Goal: Information Seeking & Learning: Get advice/opinions

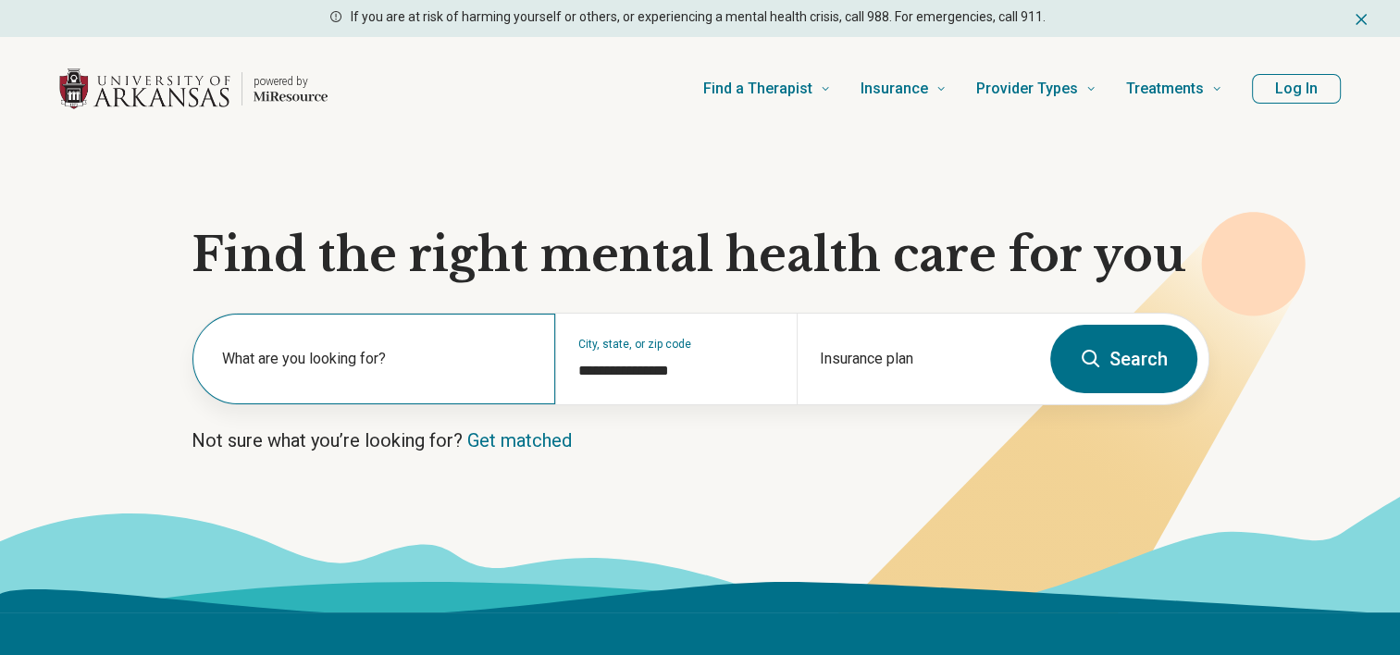
click at [309, 355] on div "What are you looking for?" at bounding box center [374, 359] width 363 height 91
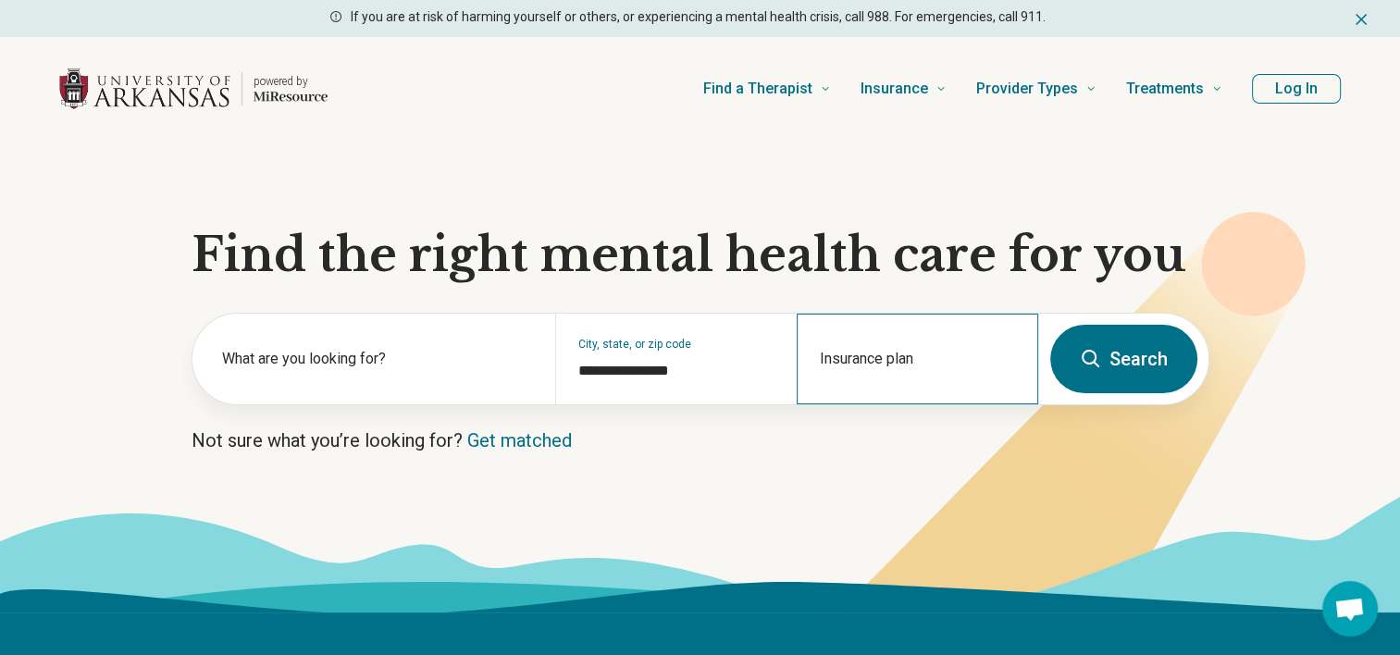
click at [824, 403] on div "Insurance plan" at bounding box center [918, 359] width 242 height 91
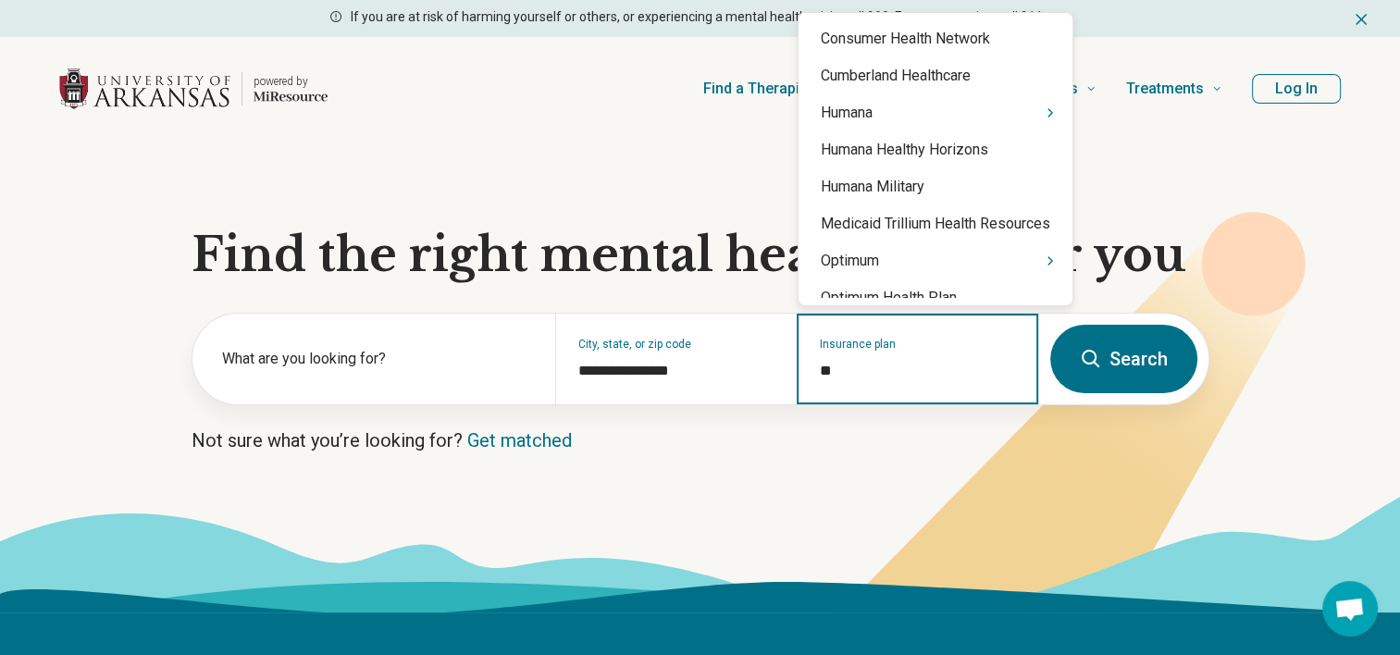
type input "***"
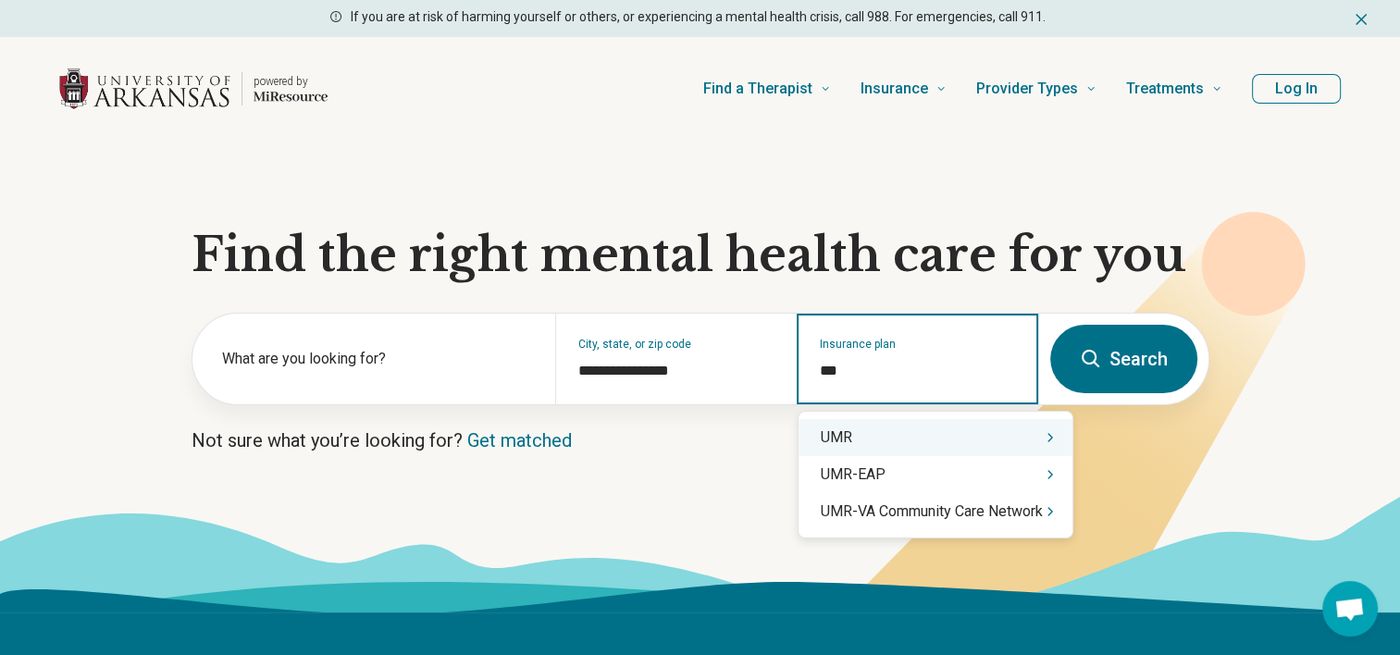
click at [839, 442] on div "UMR" at bounding box center [936, 437] width 274 height 37
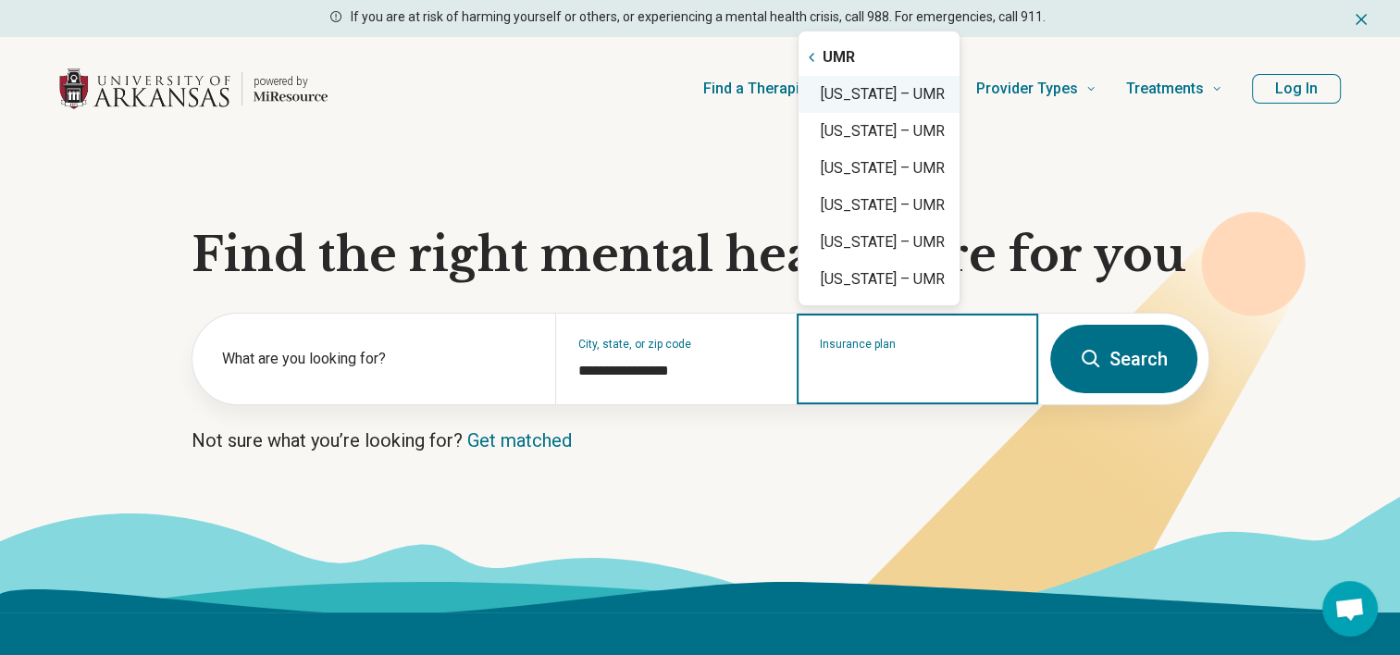
click at [922, 95] on div "[US_STATE] – UMR" at bounding box center [879, 94] width 161 height 37
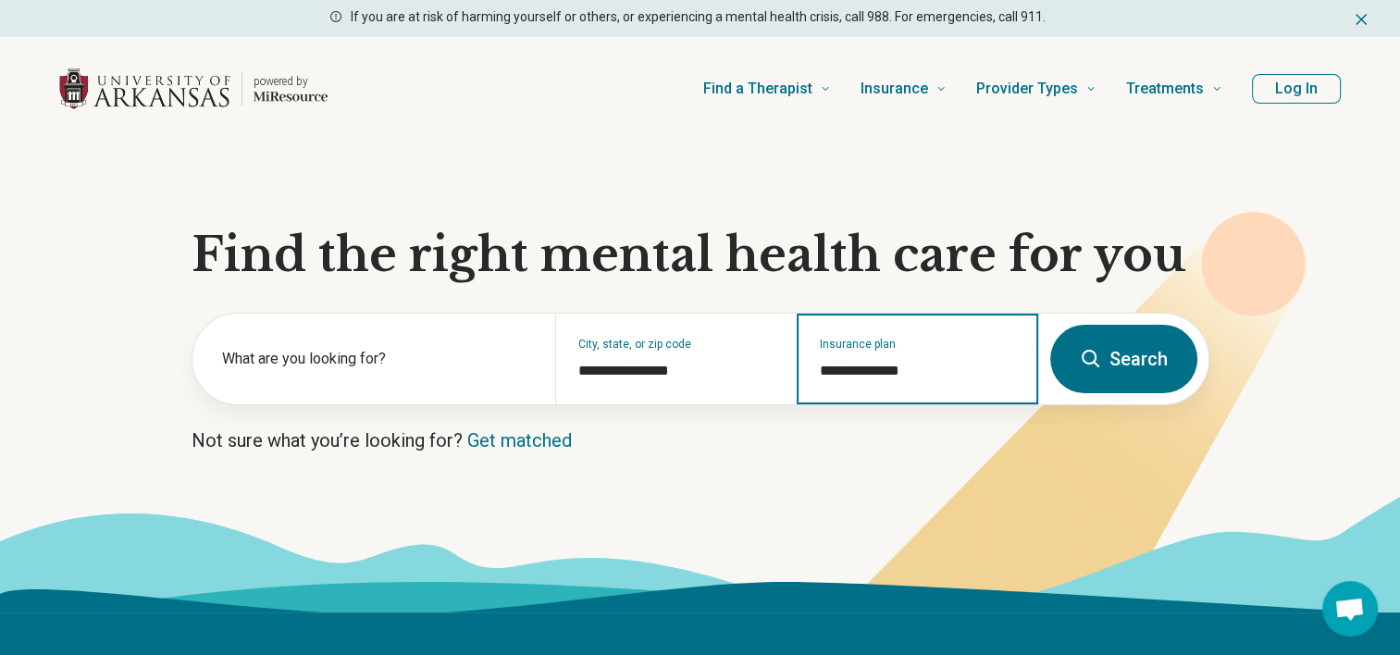
type input "**********"
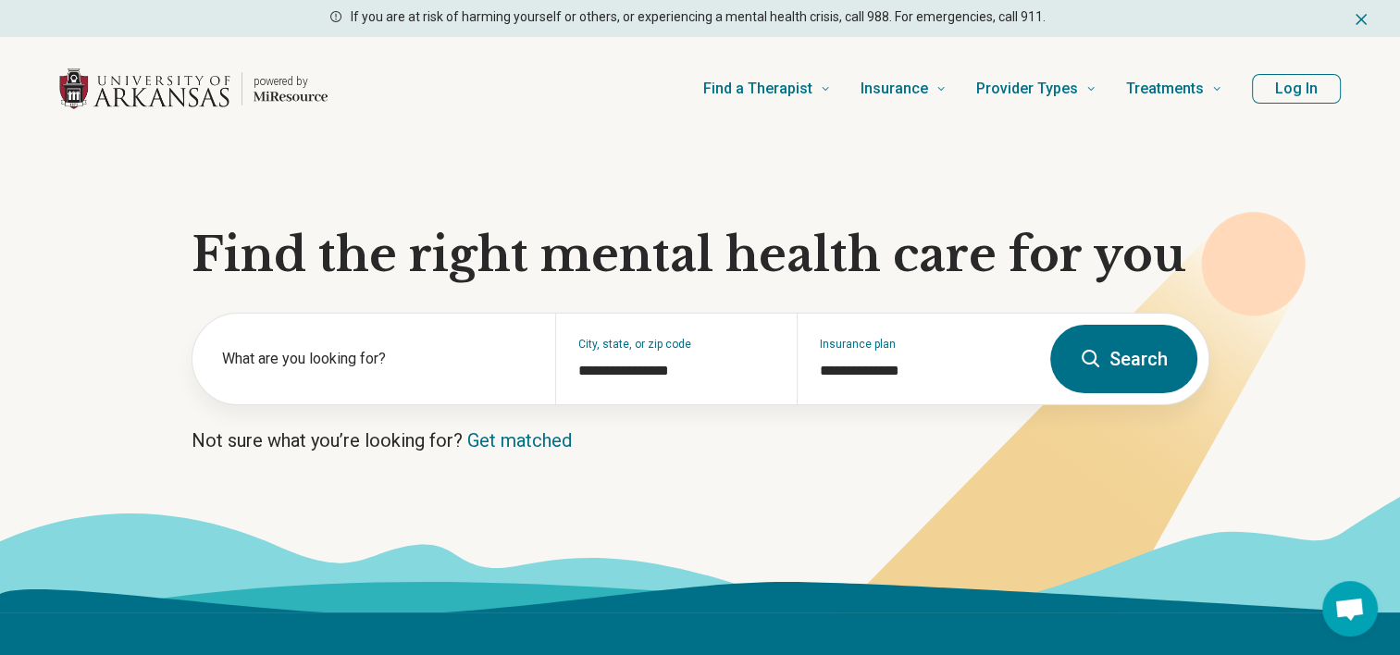
click at [1030, 512] on icon at bounding box center [700, 554] width 1400 height 118
click at [1120, 343] on button "Search" at bounding box center [1124, 359] width 147 height 68
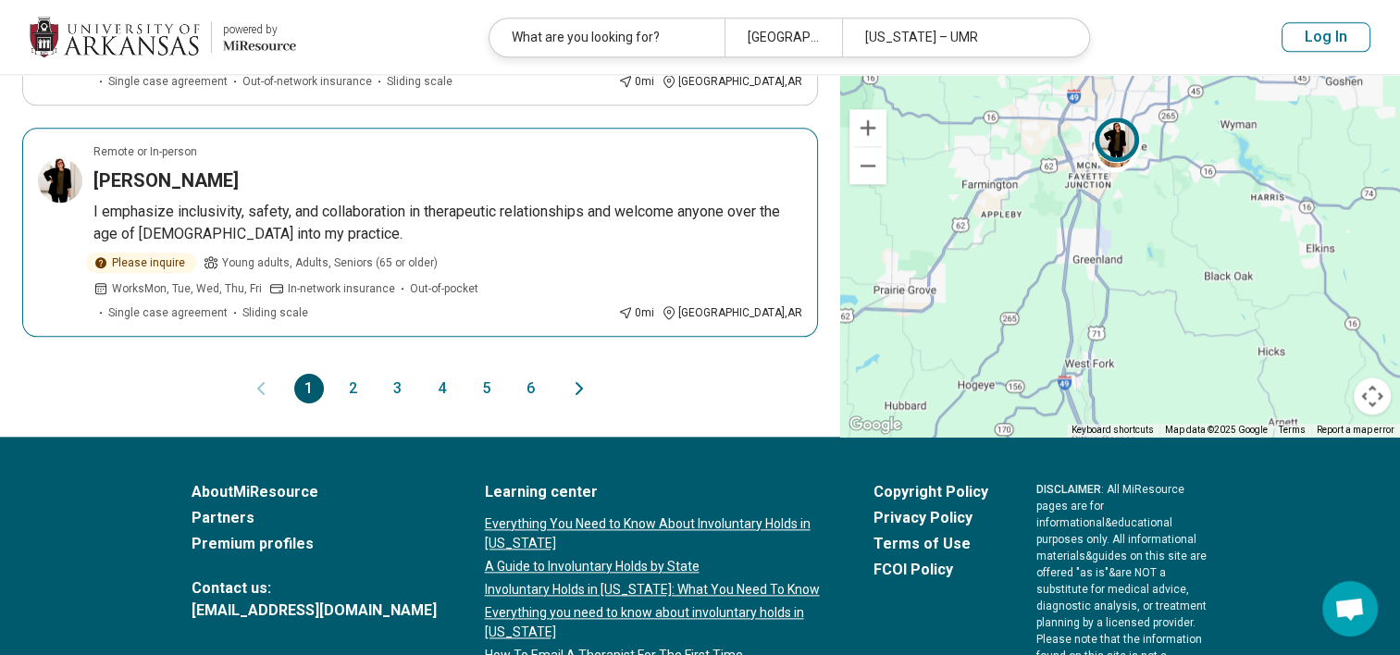
scroll to position [2109, 0]
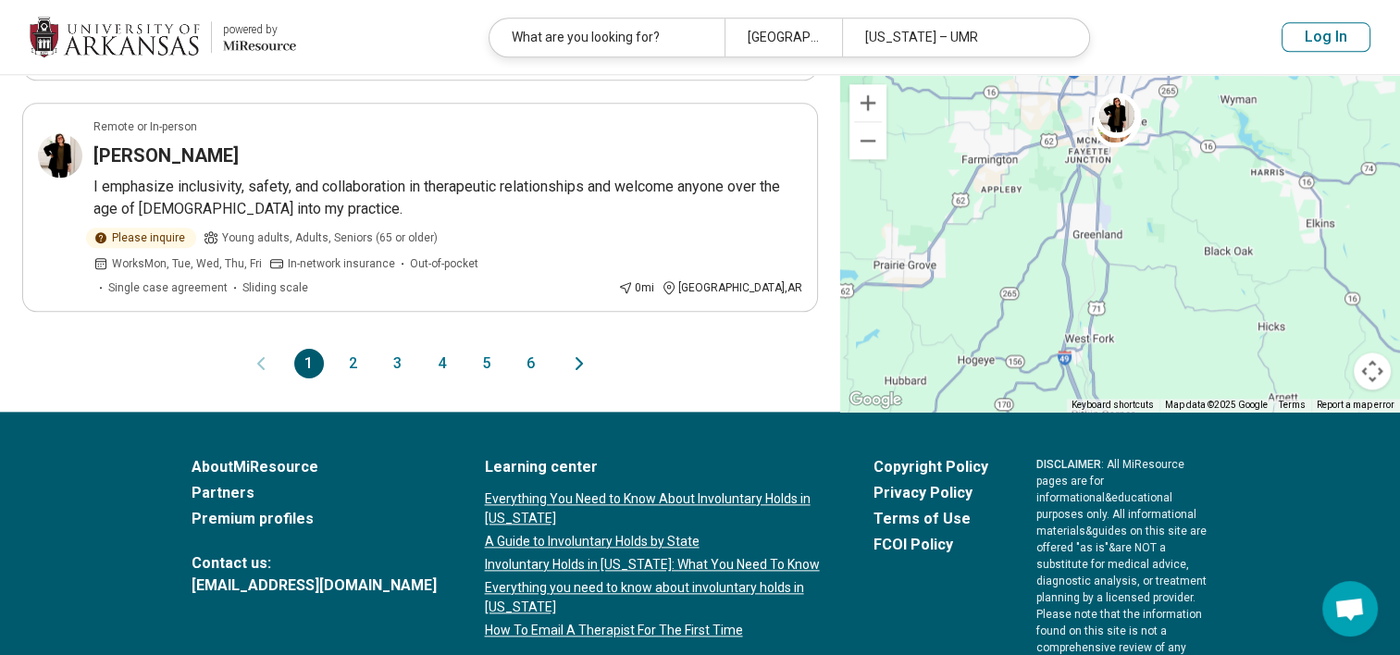
click at [528, 349] on button "6" at bounding box center [531, 364] width 30 height 30
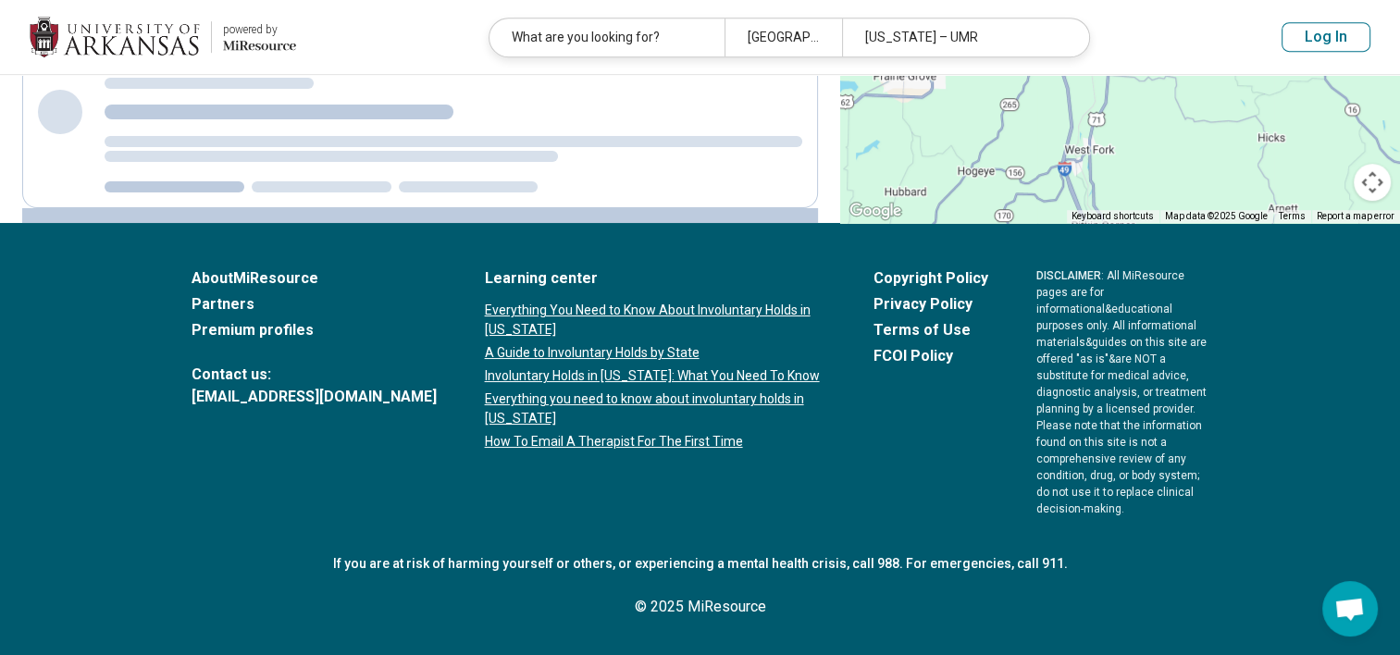
scroll to position [0, 0]
